Goal: Information Seeking & Learning: Check status

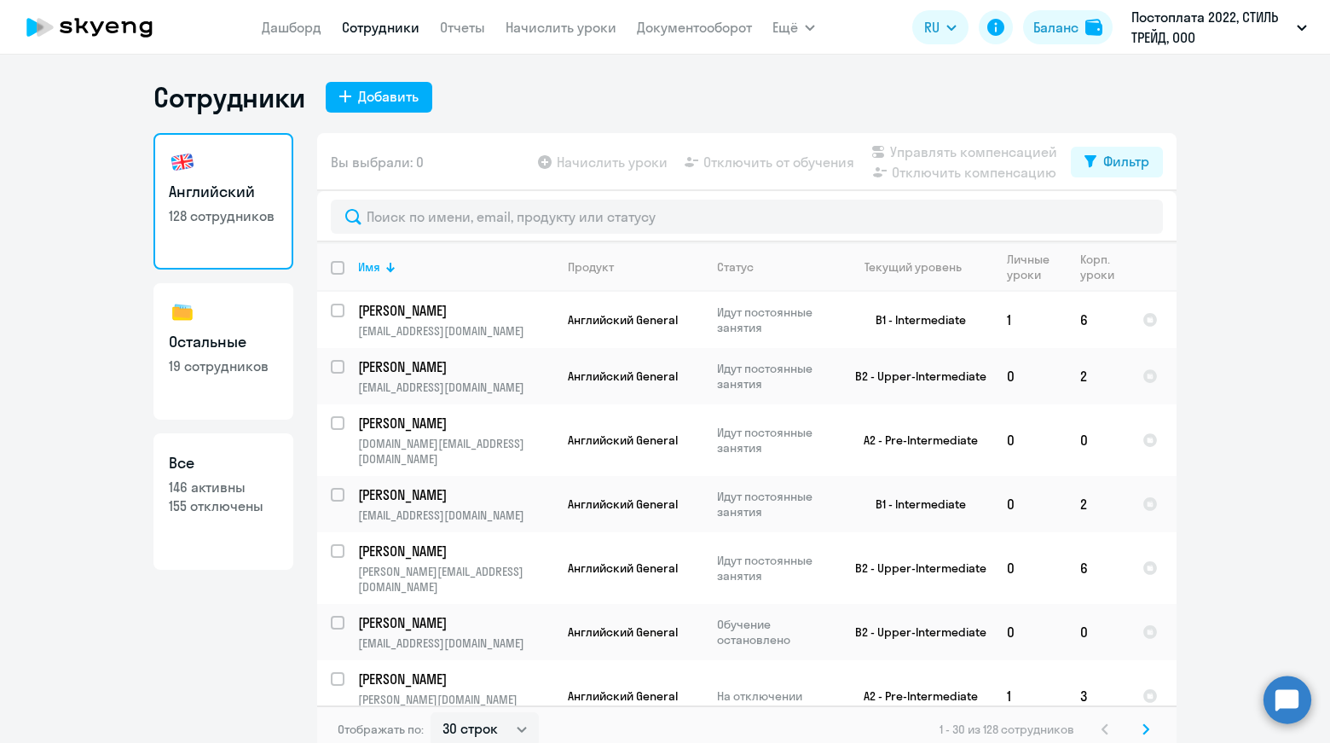
select select "30"
click at [696, 27] on link "Документооборот" at bounding box center [694, 27] width 115 height 17
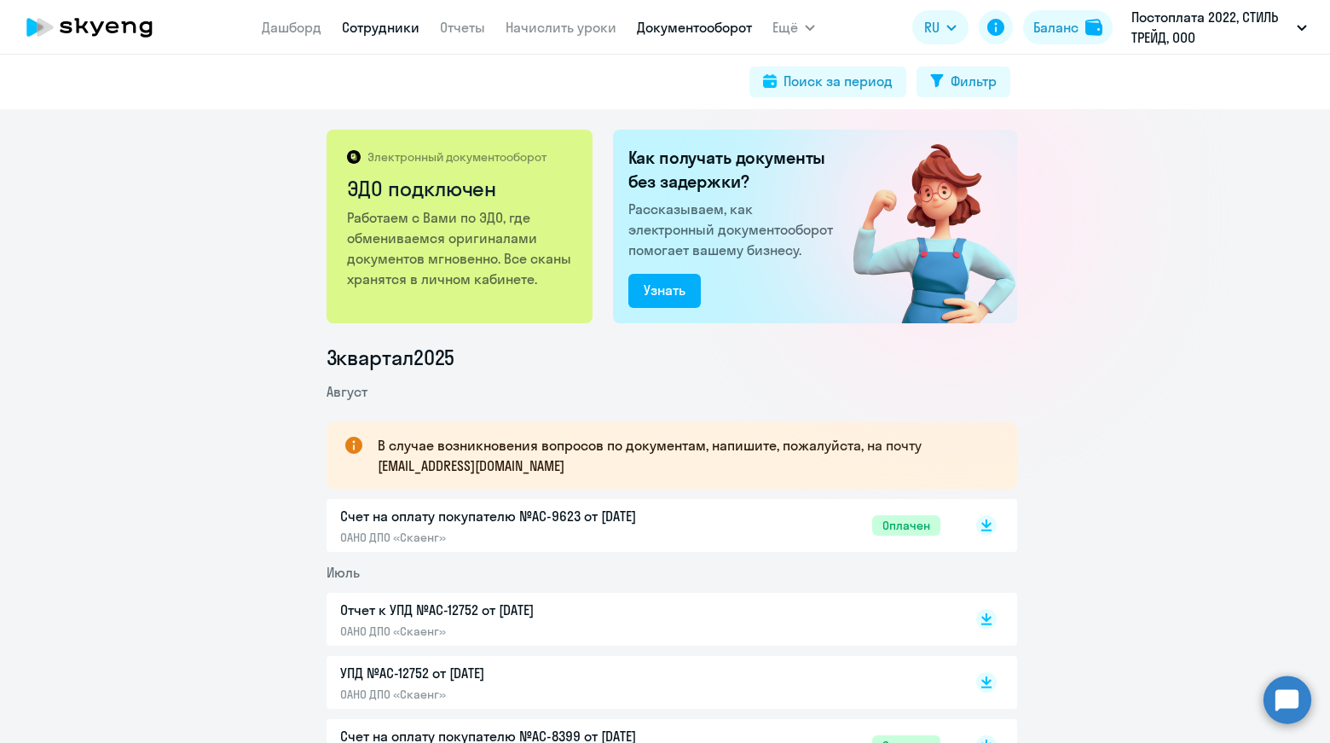
click at [360, 33] on link "Сотрудники" at bounding box center [381, 27] width 78 height 17
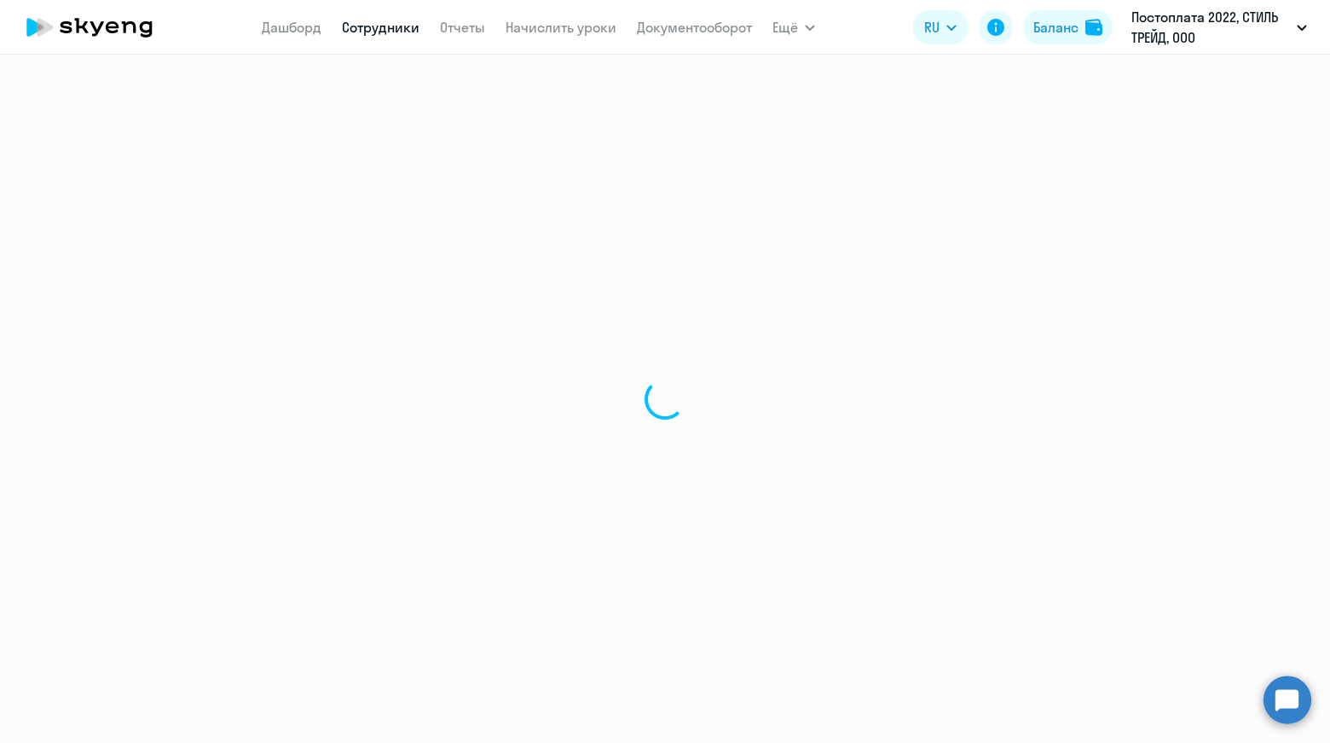
select select "30"
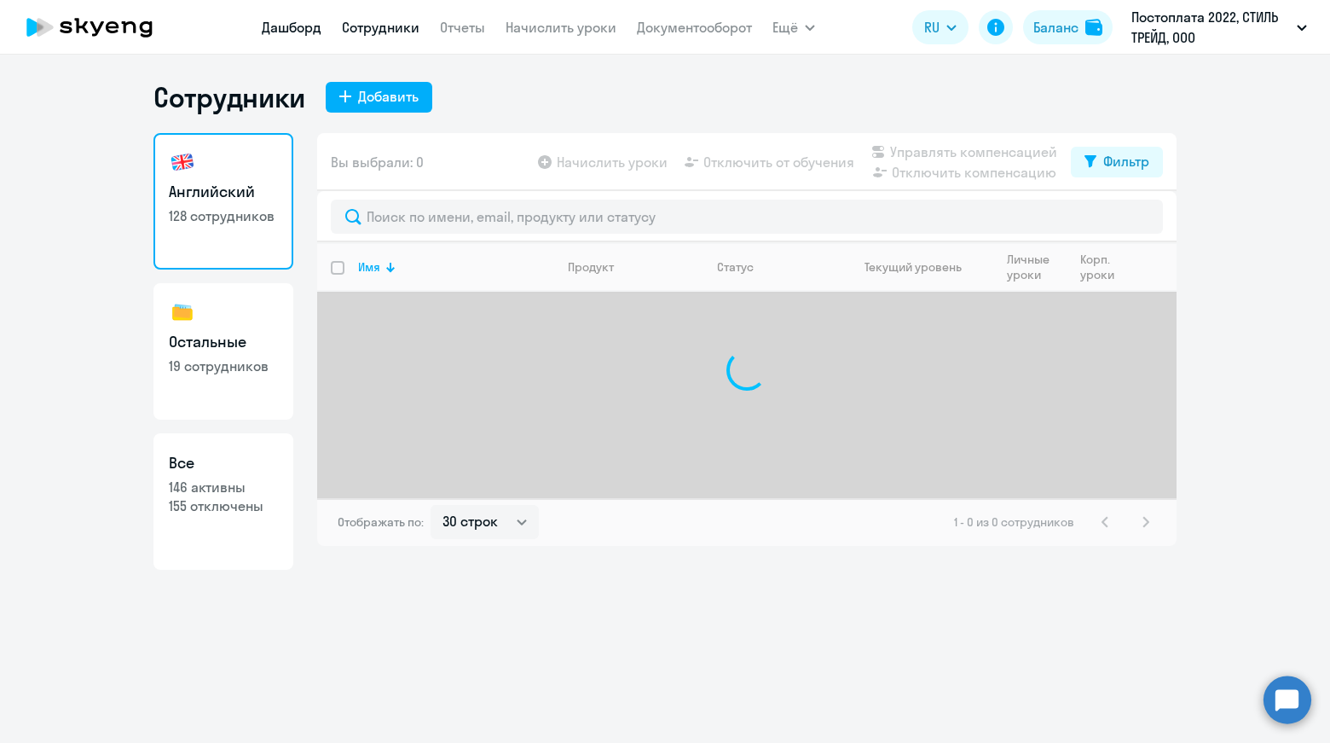
click at [294, 30] on link "Дашборд" at bounding box center [292, 27] width 60 height 17
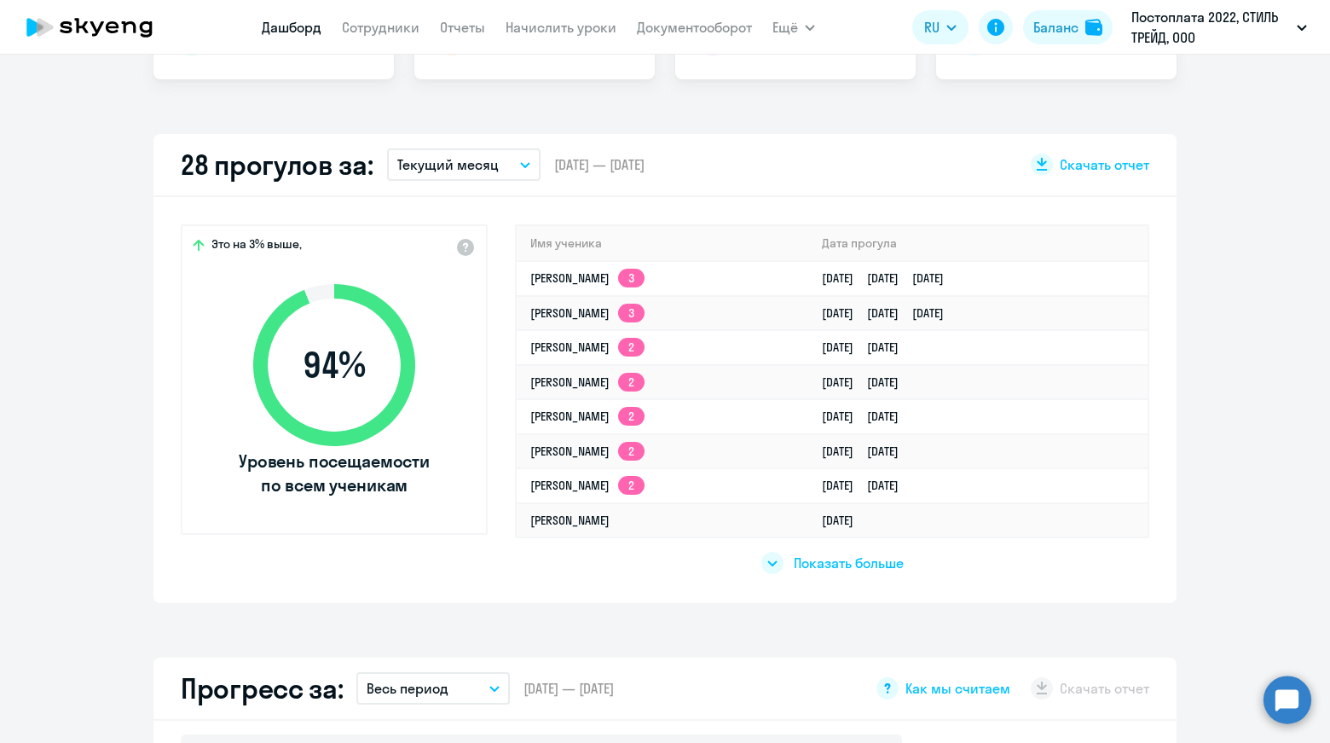
scroll to position [426, 0]
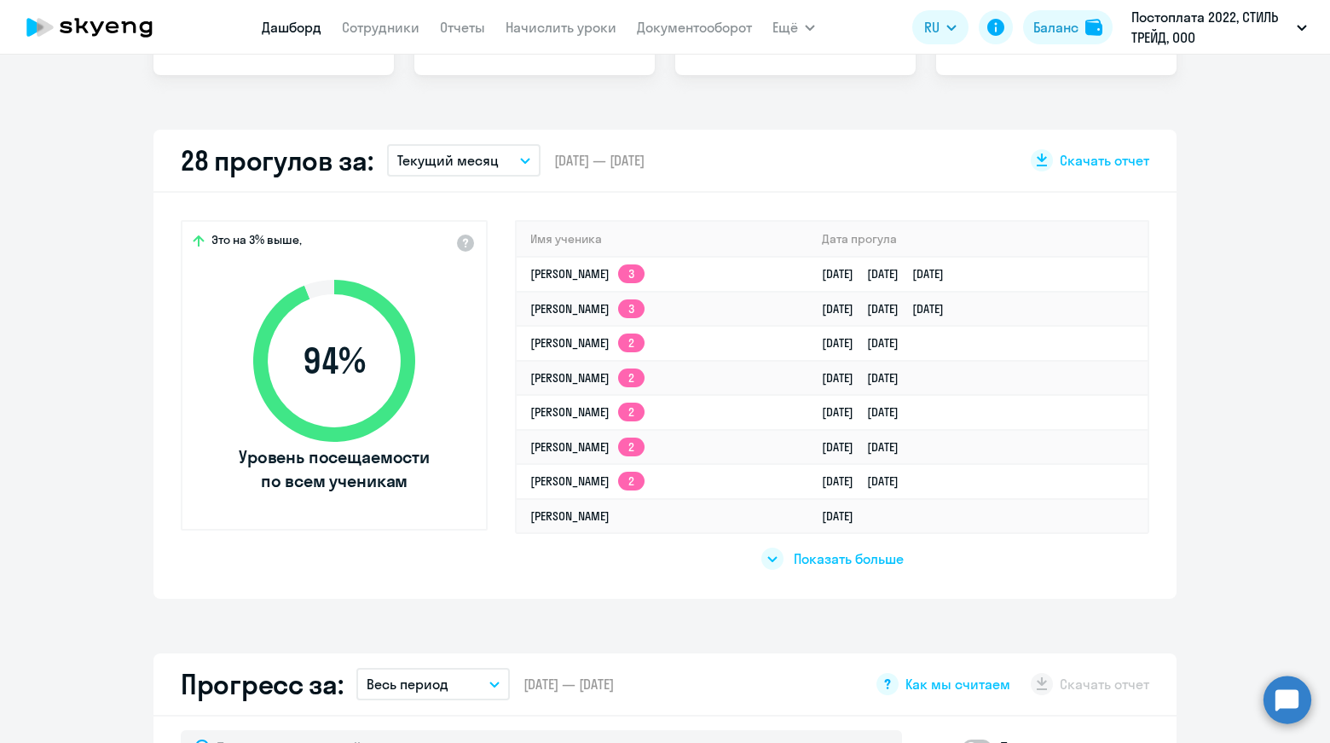
select select "30"
click at [645, 311] on link "[PERSON_NAME] 3" at bounding box center [587, 308] width 114 height 15
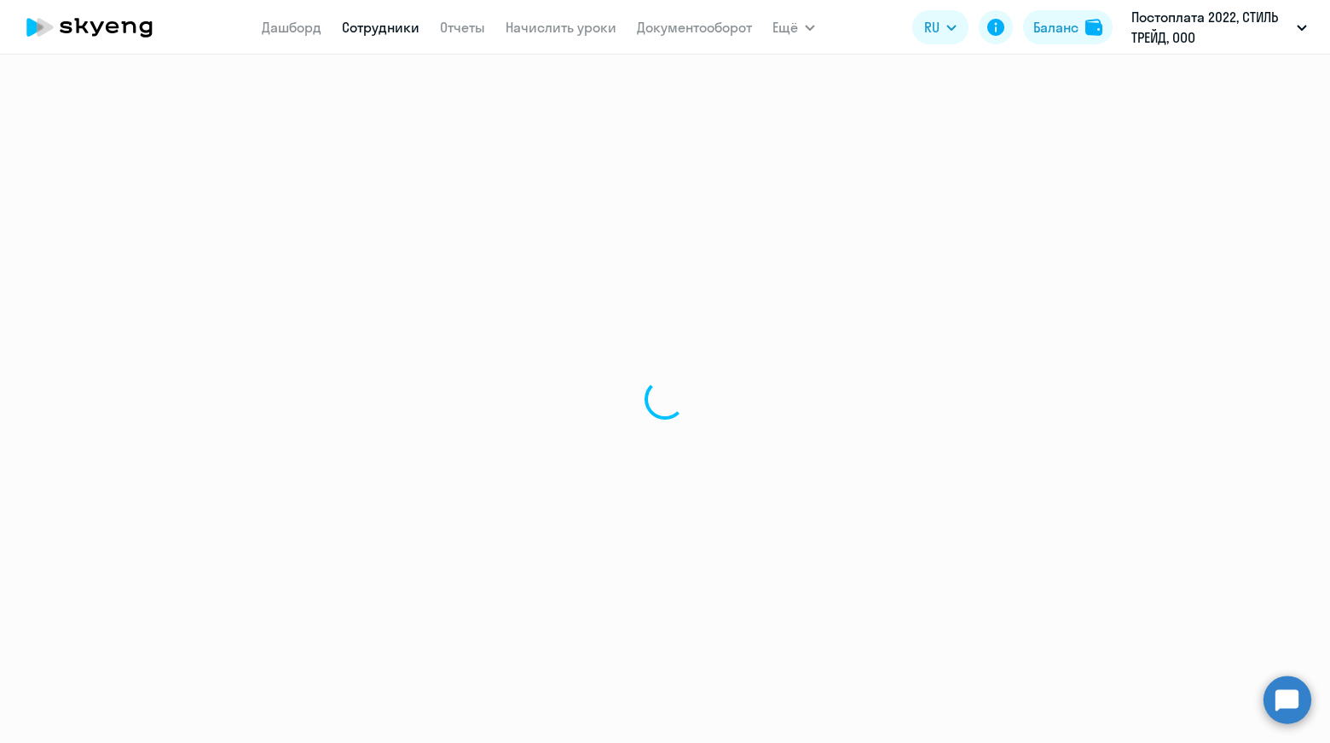
select select "english"
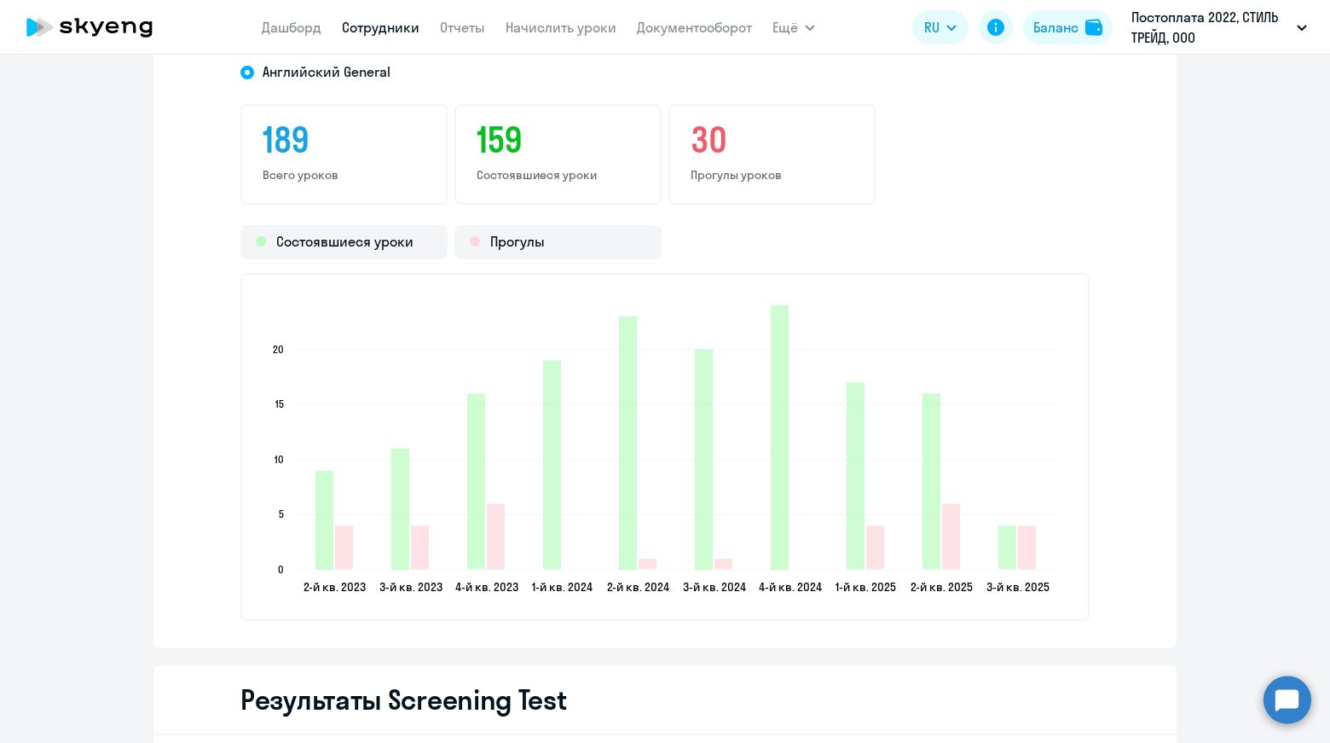
scroll to position [2132, 0]
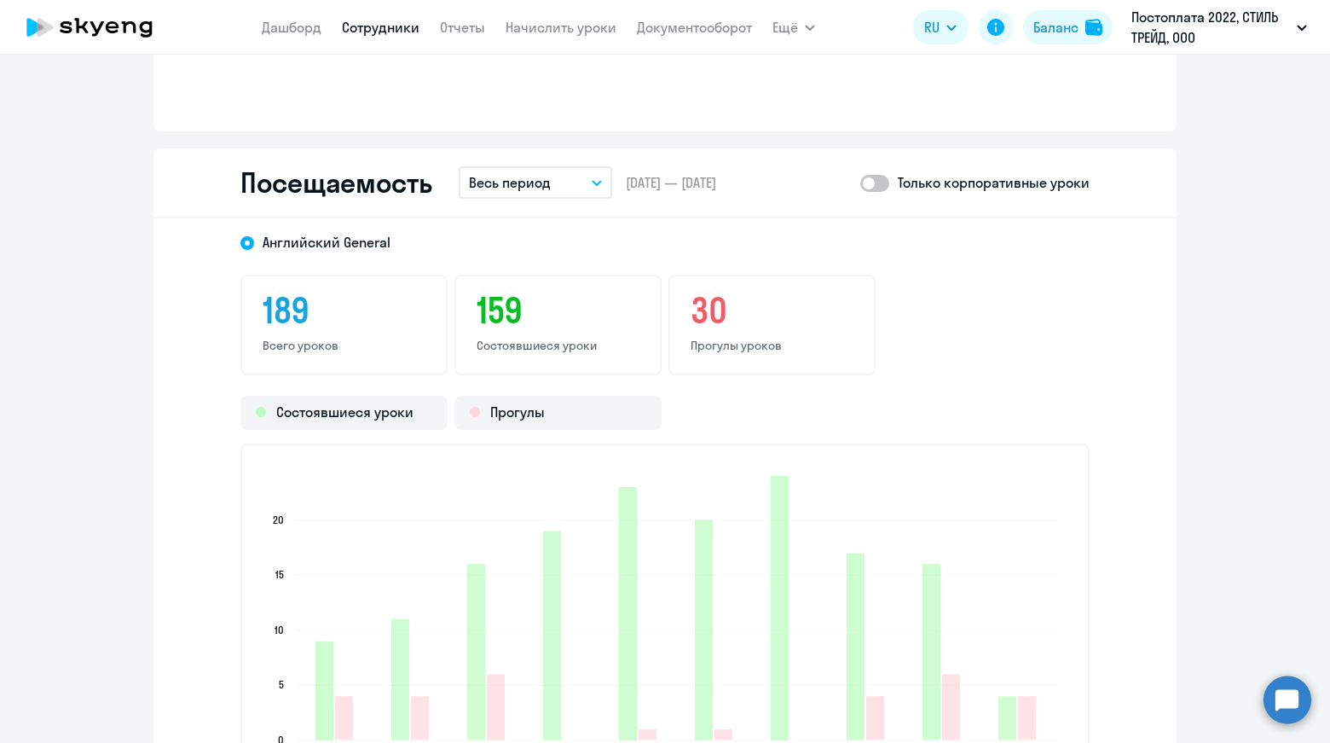
click at [576, 185] on button "Весь период" at bounding box center [536, 182] width 154 height 32
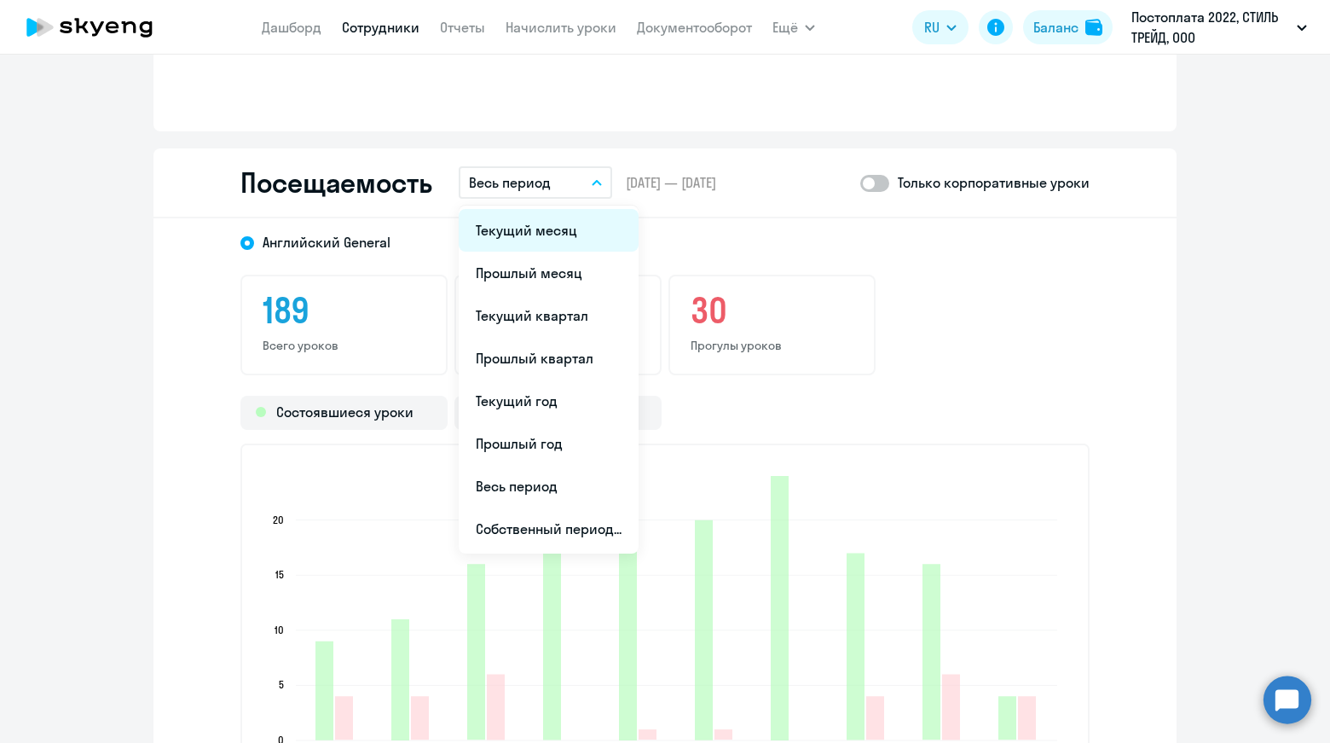
click at [560, 235] on li "Текущий месяц" at bounding box center [549, 230] width 180 height 43
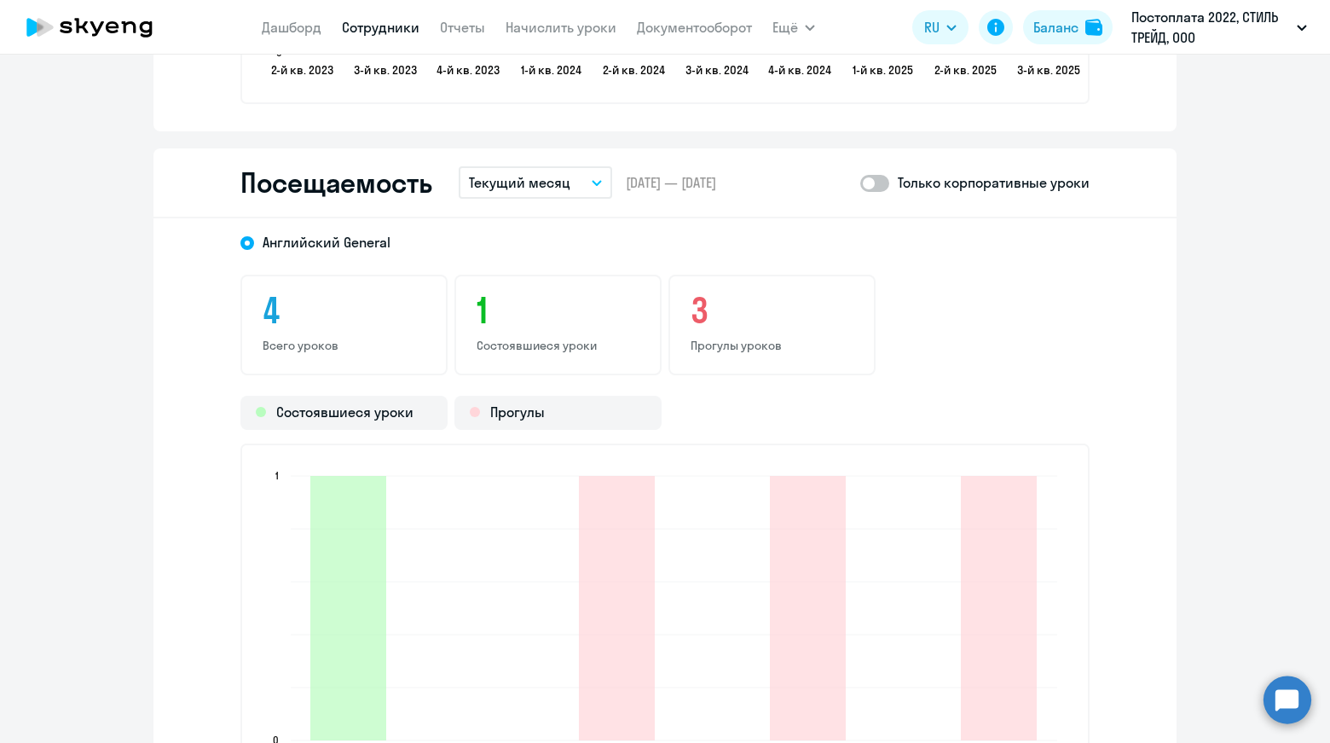
click at [528, 177] on p "Текущий месяц" at bounding box center [519, 182] width 101 height 20
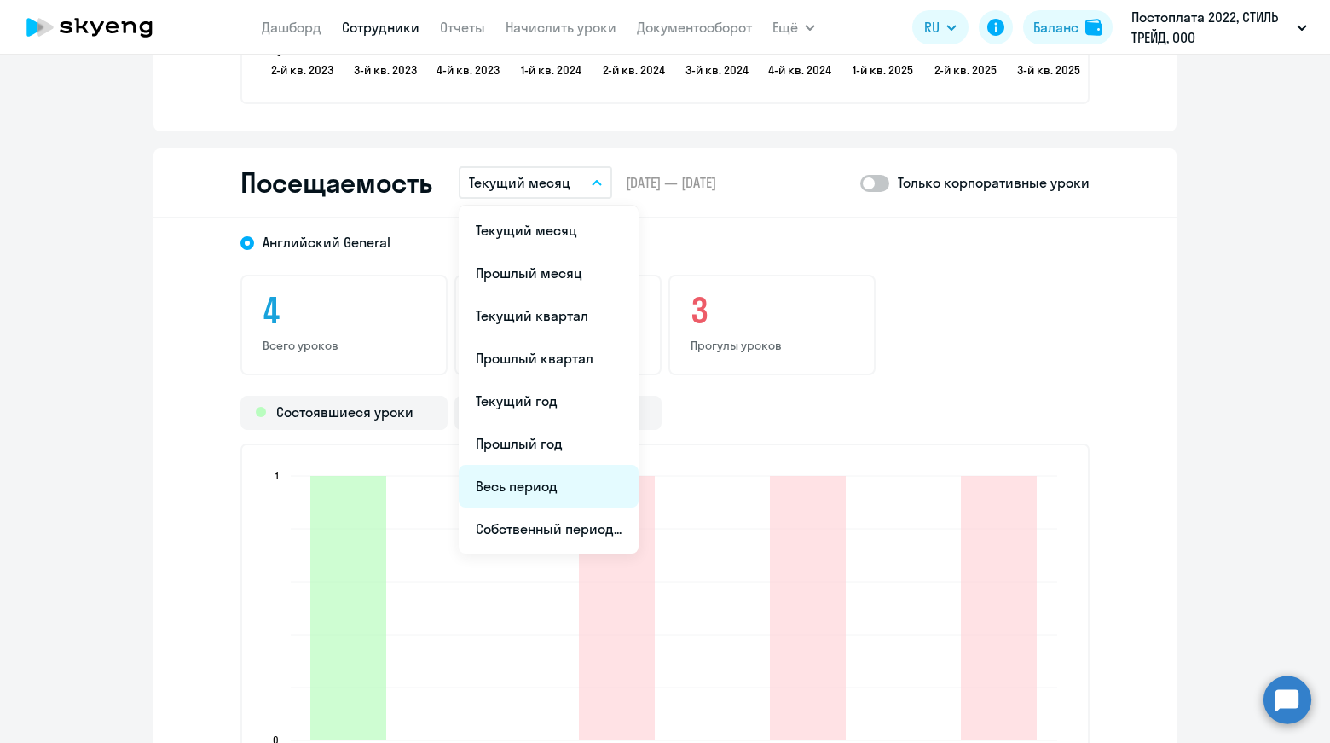
click at [545, 484] on li "Весь период" at bounding box center [549, 486] width 180 height 43
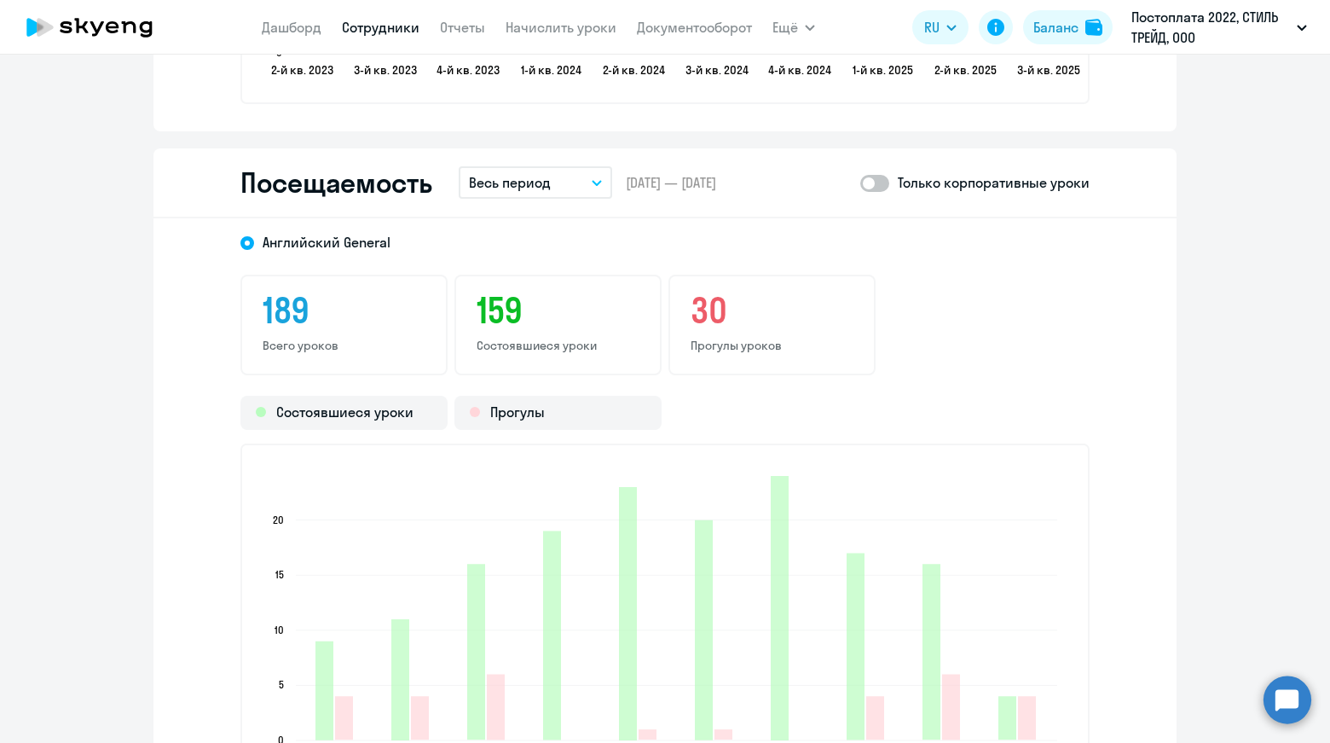
click at [495, 183] on p "Весь период" at bounding box center [510, 182] width 82 height 20
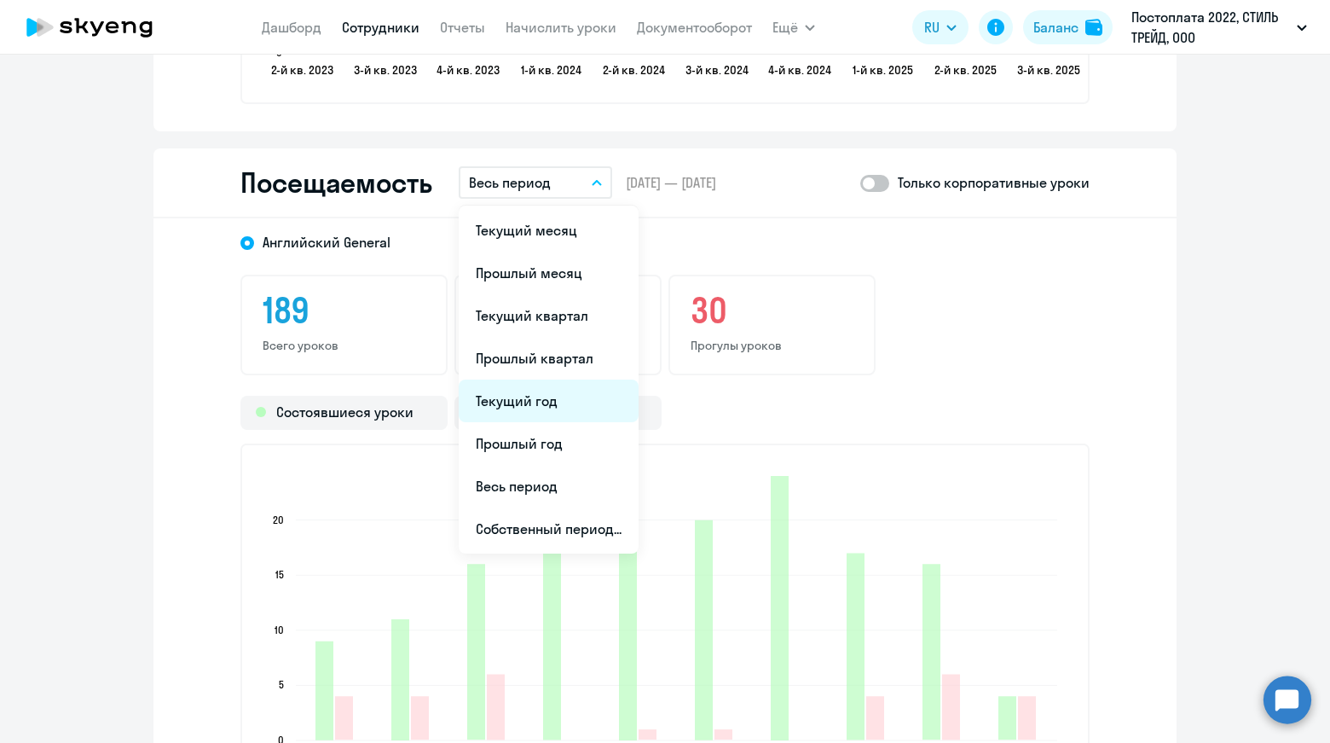
click at [539, 405] on li "Текущий год" at bounding box center [549, 401] width 180 height 43
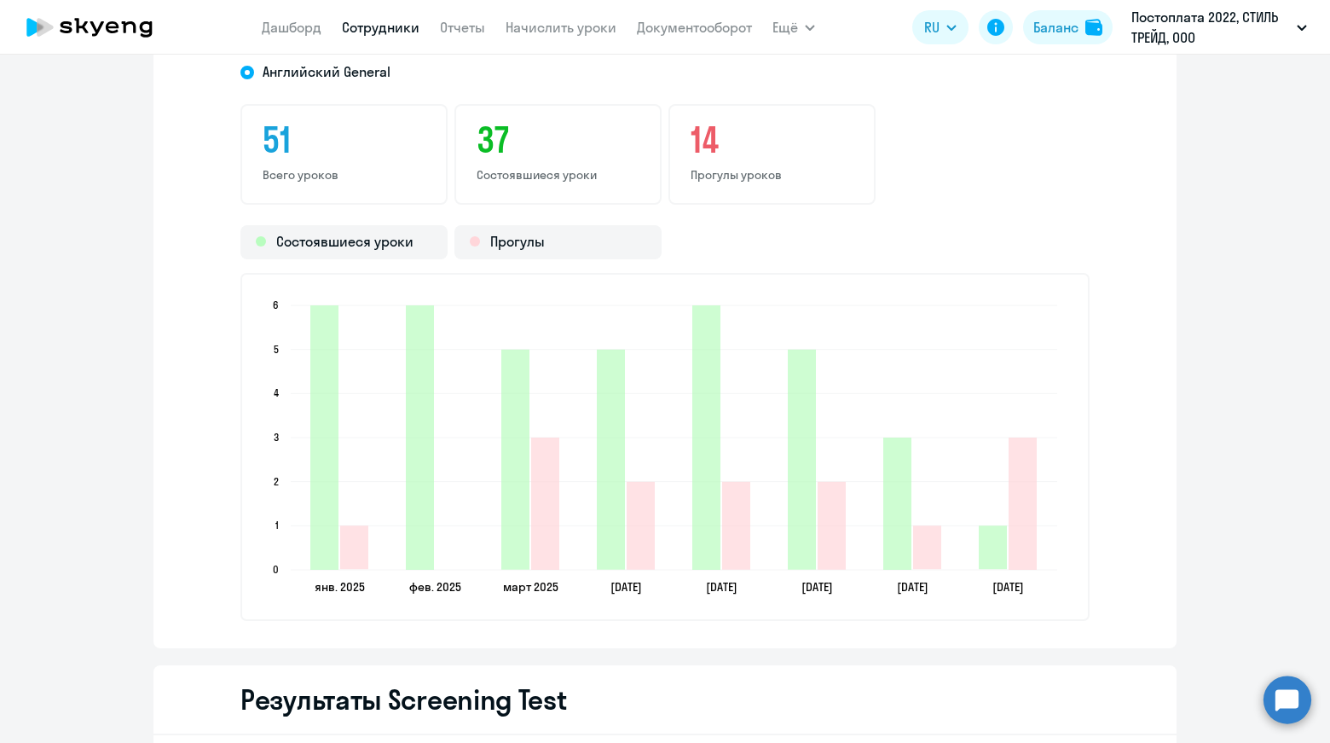
scroll to position [2217, 0]
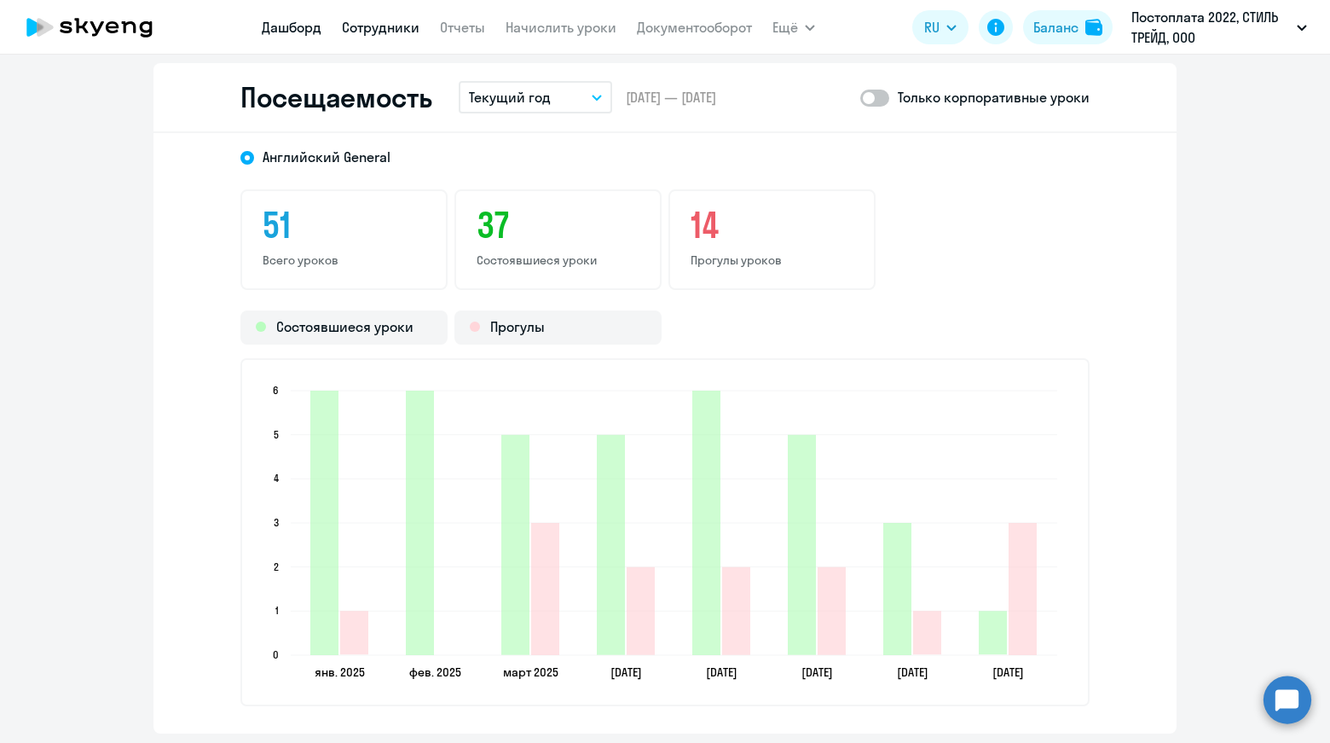
click at [309, 31] on link "Дашборд" at bounding box center [292, 27] width 60 height 17
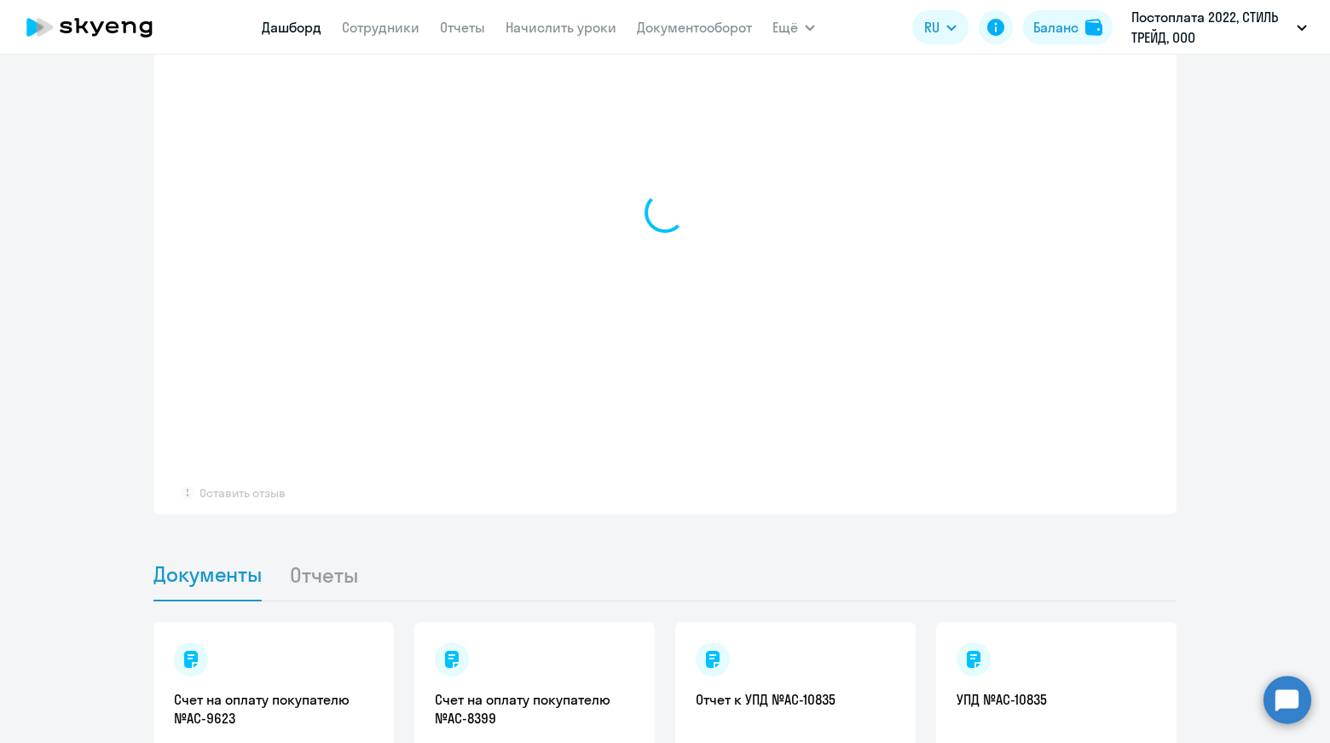
scroll to position [916, 0]
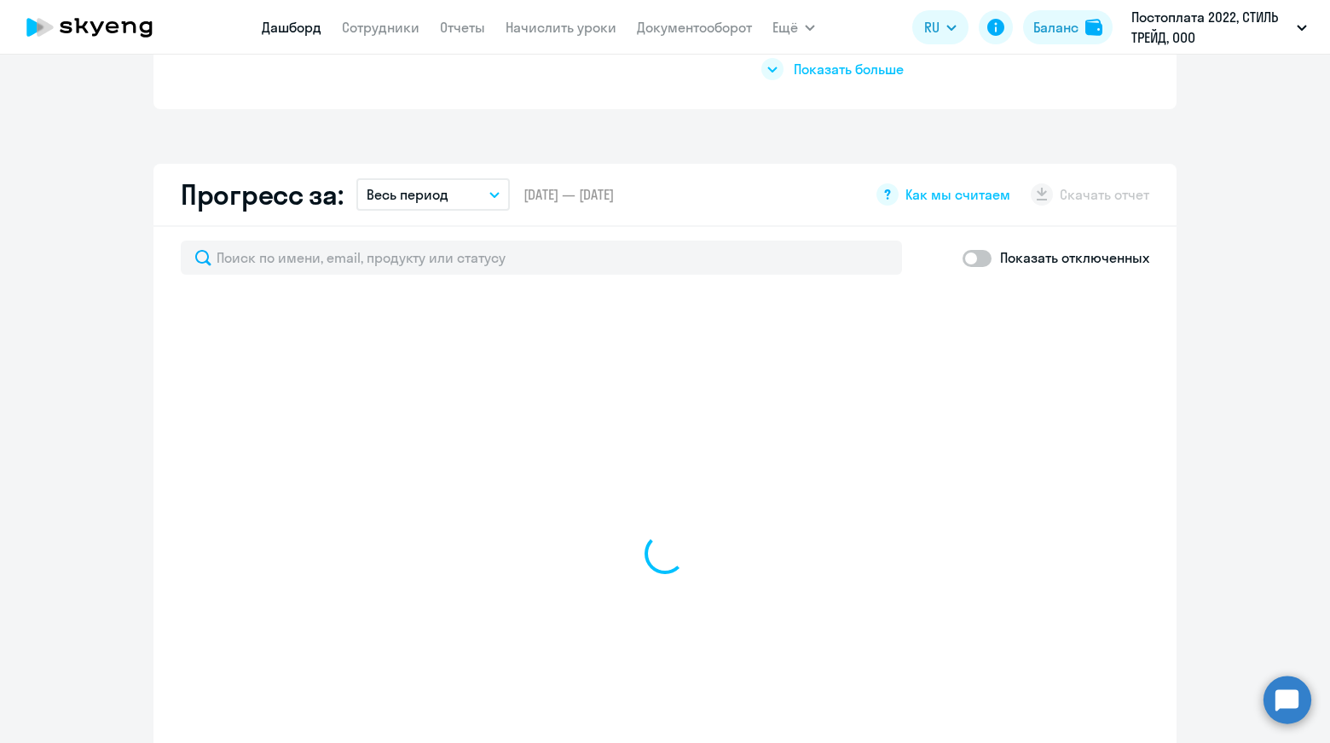
select select "30"
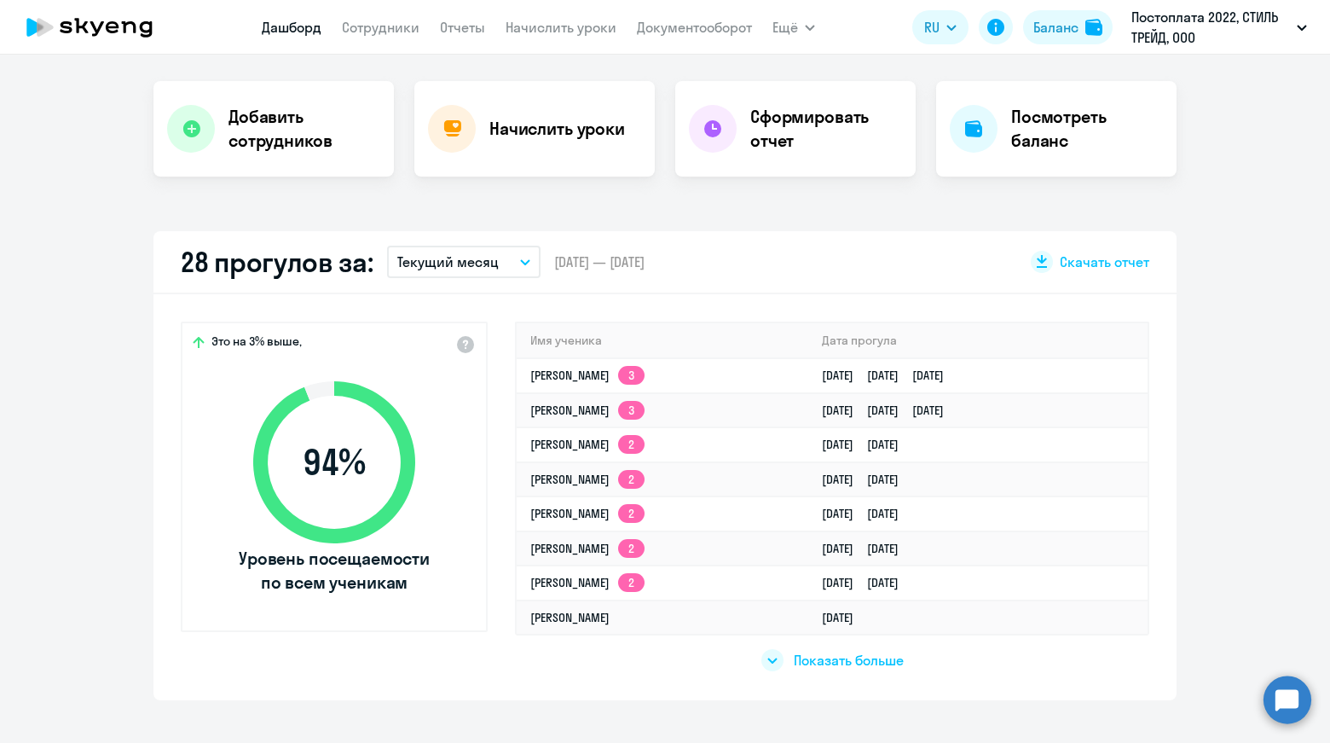
scroll to position [341, 0]
